Goal: Task Accomplishment & Management: Manage account settings

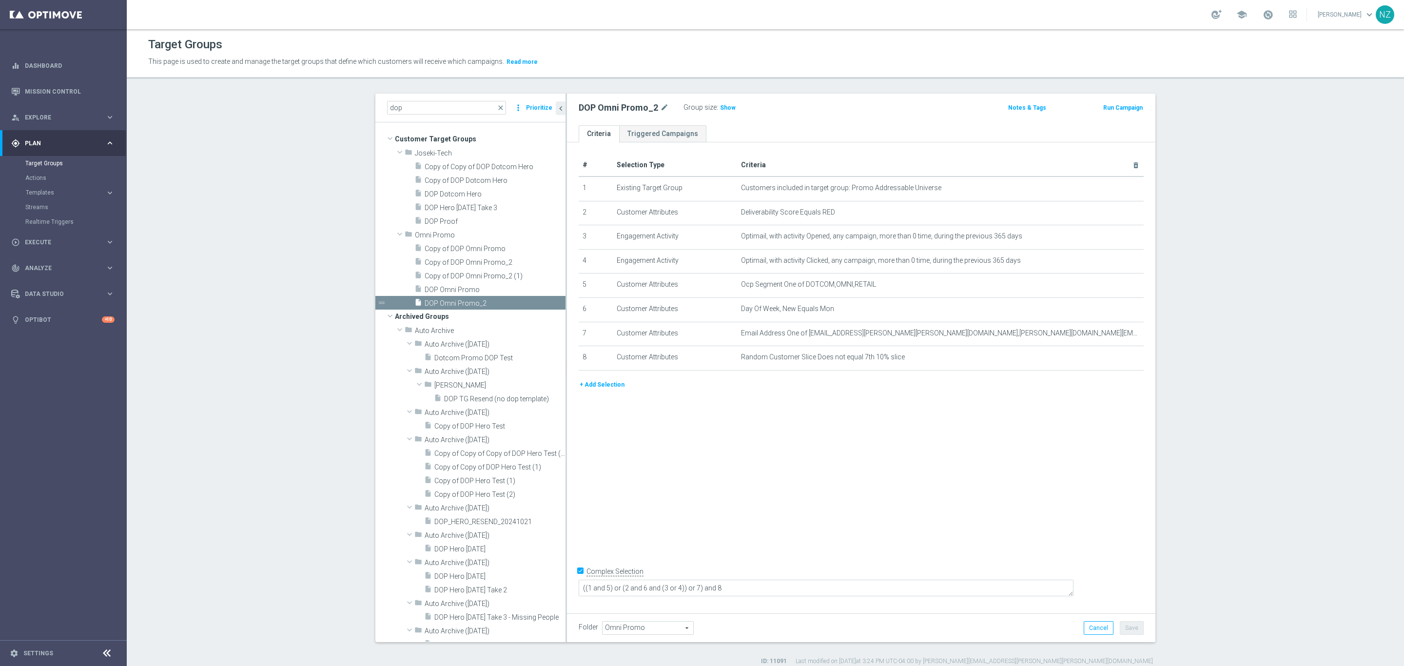
click at [1245, 290] on section "dop close more_vert Prioritize Customer Target Groups library_add create_new_fo…" at bounding box center [766, 380] width 1278 height 572
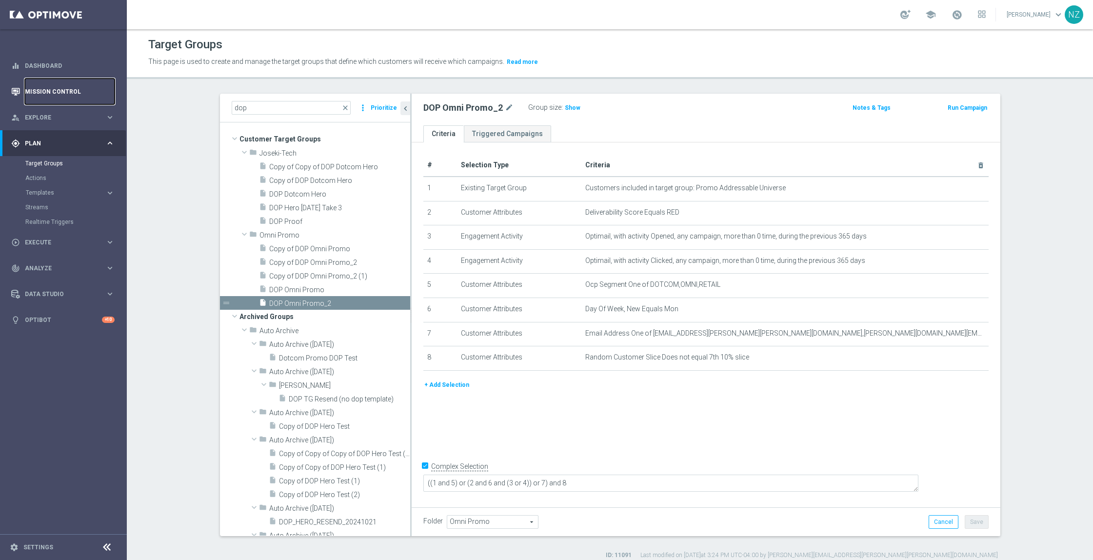
click at [69, 99] on link "Mission Control" at bounding box center [70, 92] width 90 height 26
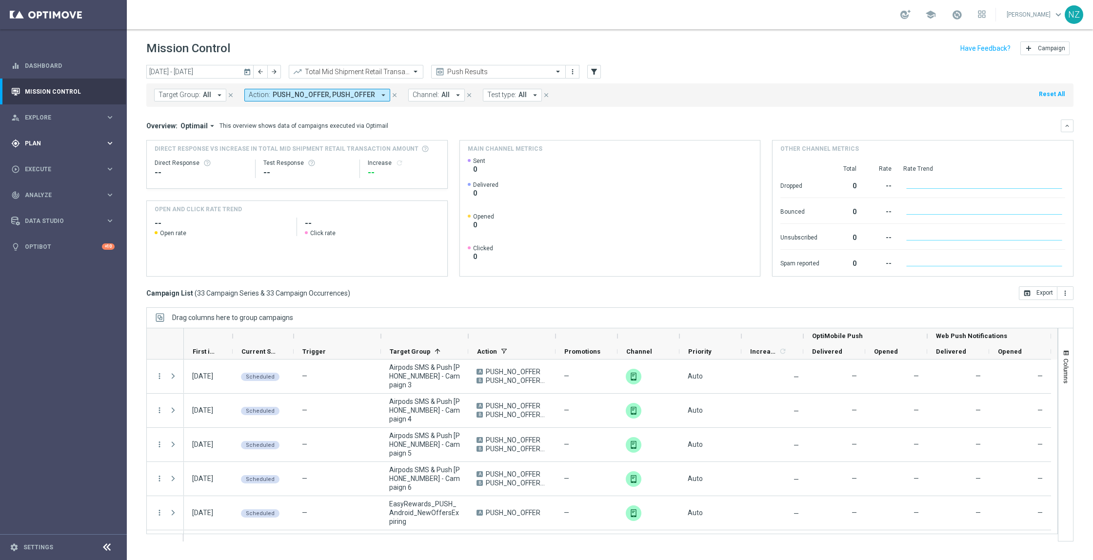
click at [46, 146] on div "gps_fixed Plan" at bounding box center [58, 143] width 94 height 9
click at [37, 206] on link "Streams" at bounding box center [63, 207] width 76 height 8
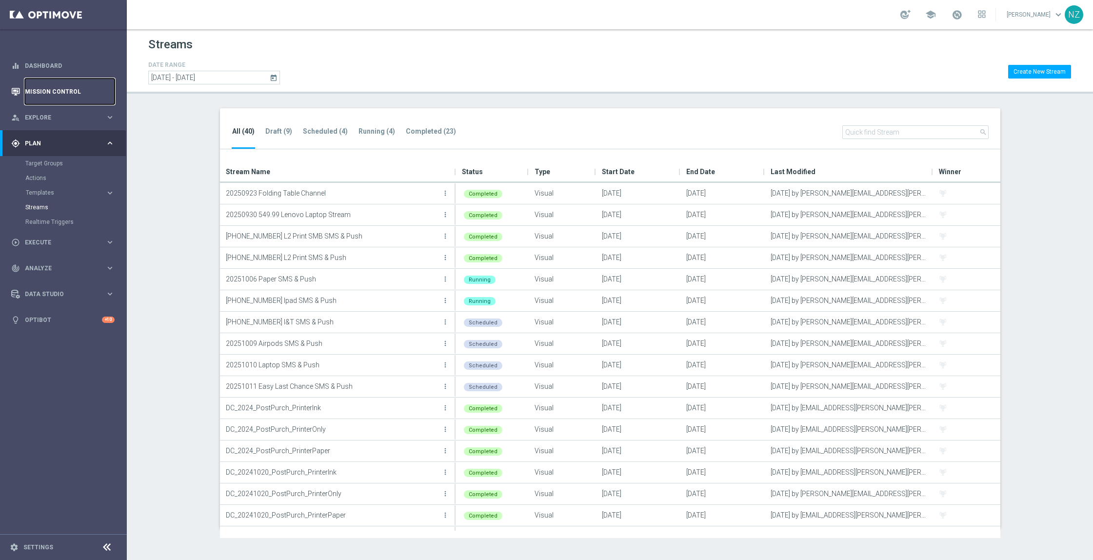
click at [56, 96] on link "Mission Control" at bounding box center [70, 92] width 90 height 26
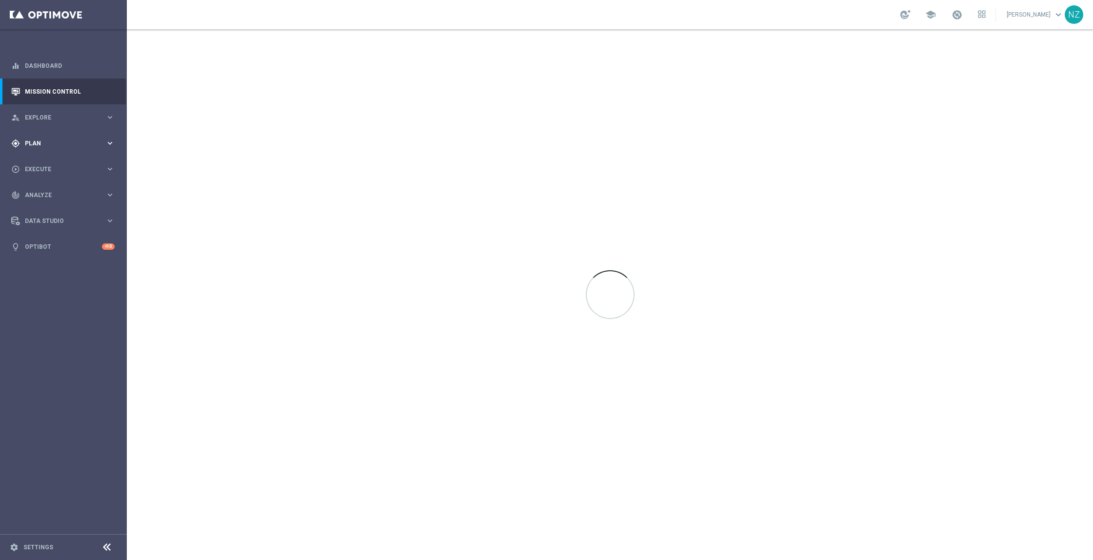
click at [53, 140] on span "Plan" at bounding box center [65, 143] width 80 height 6
click at [52, 162] on link "Target Groups" at bounding box center [63, 163] width 76 height 8
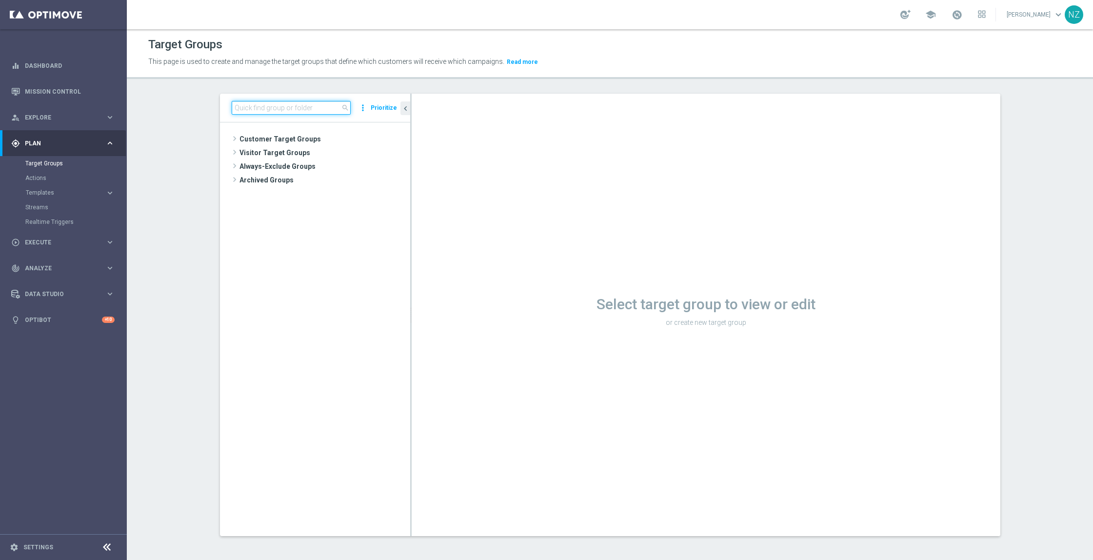
click at [282, 109] on input at bounding box center [291, 108] width 119 height 14
type input "dop p"
click at [296, 163] on span "DOP Proof" at bounding box center [328, 167] width 118 height 8
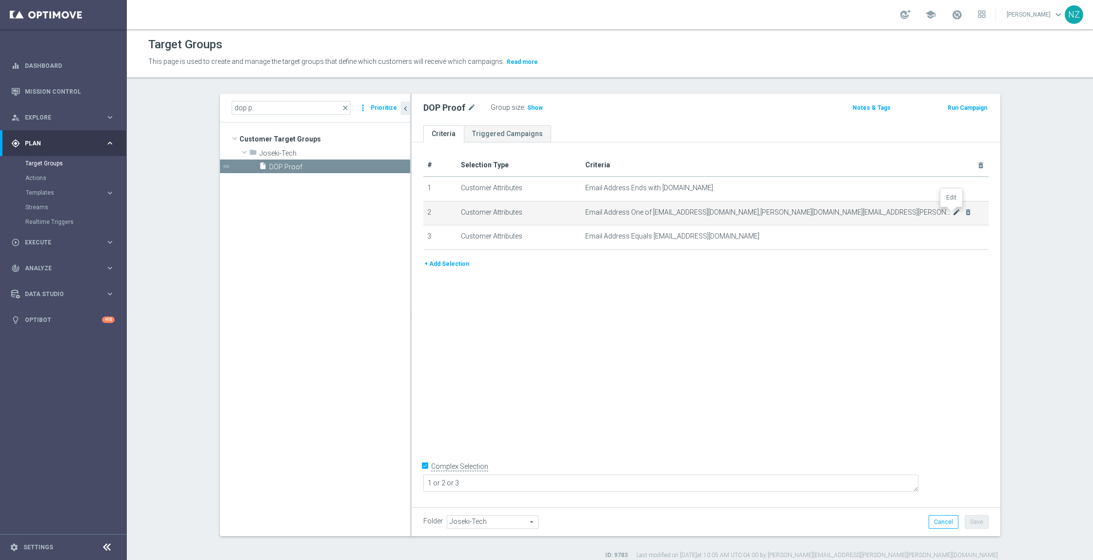
click at [952, 214] on icon "mode_edit" at bounding box center [956, 212] width 8 height 8
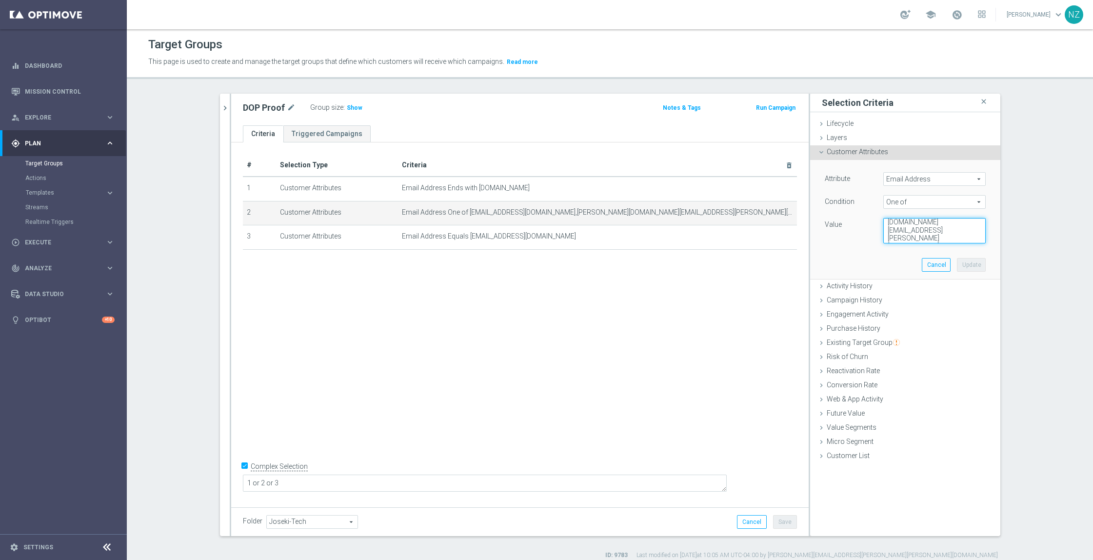
scroll to position [33, 0]
click at [909, 231] on textarea "[EMAIL_ADDRESS][DOMAIN_NAME],[PERSON_NAME][DOMAIN_NAME][EMAIL_ADDRESS][PERSON_N…" at bounding box center [934, 230] width 102 height 25
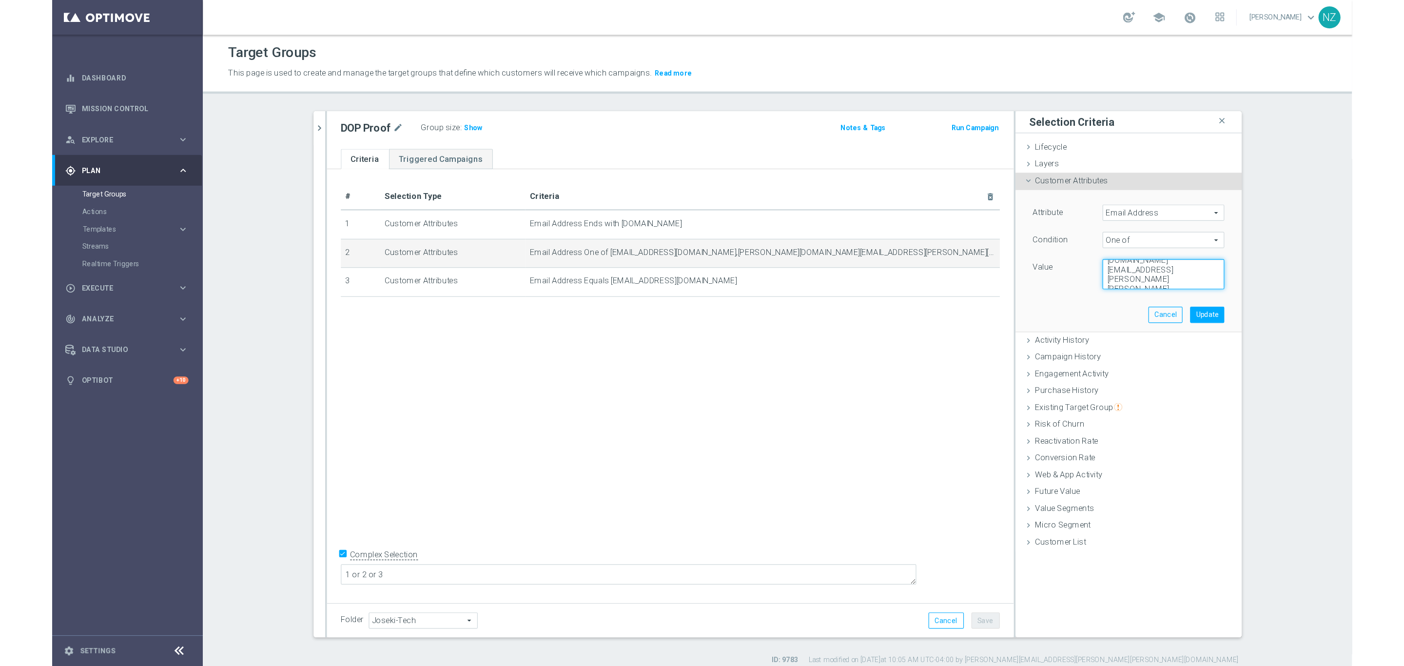
scroll to position [37, 0]
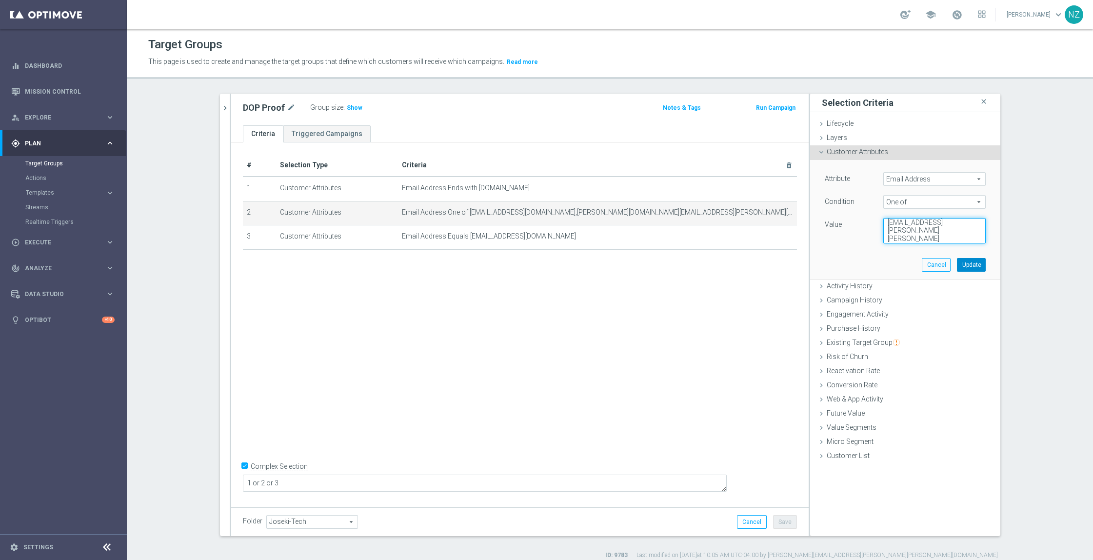
type textarea "[EMAIL_ADDRESS][DOMAIN_NAME],[PERSON_NAME][DOMAIN_NAME][EMAIL_ADDRESS][PERSON_N…"
click at [976, 266] on button "Update" at bounding box center [971, 265] width 29 height 14
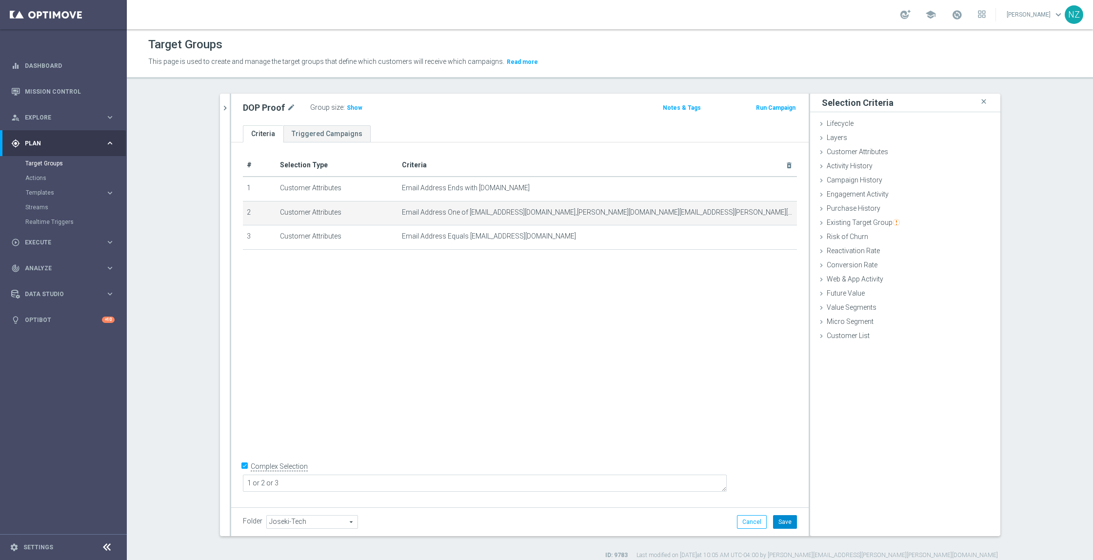
click at [778, 524] on button "Save" at bounding box center [785, 522] width 24 height 14
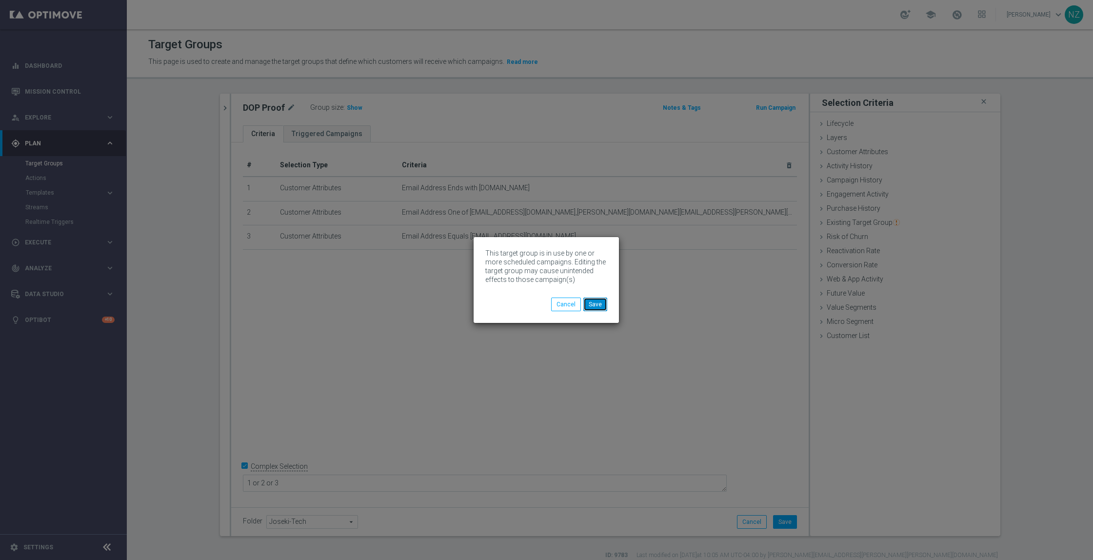
click at [599, 301] on button "Save" at bounding box center [595, 304] width 24 height 14
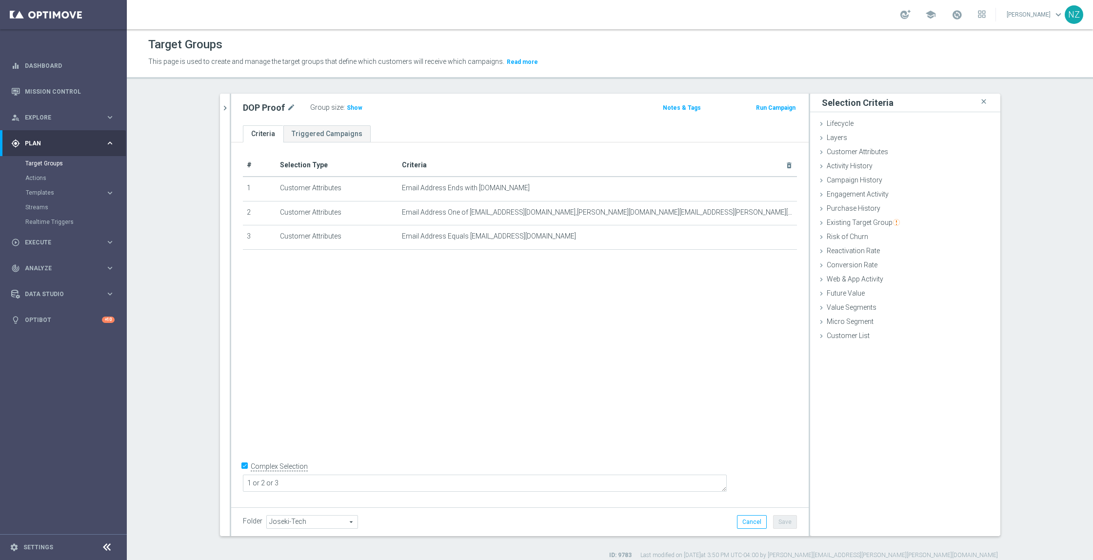
click at [182, 128] on section "dop p close more_vert Prioritize Customer Target Groups library_add create_new_…" at bounding box center [610, 327] width 966 height 466
click at [62, 262] on div "track_changes Analyze keyboard_arrow_right" at bounding box center [63, 268] width 126 height 26
click at [62, 361] on link "Weekly Campaigns Report" at bounding box center [65, 361] width 71 height 8
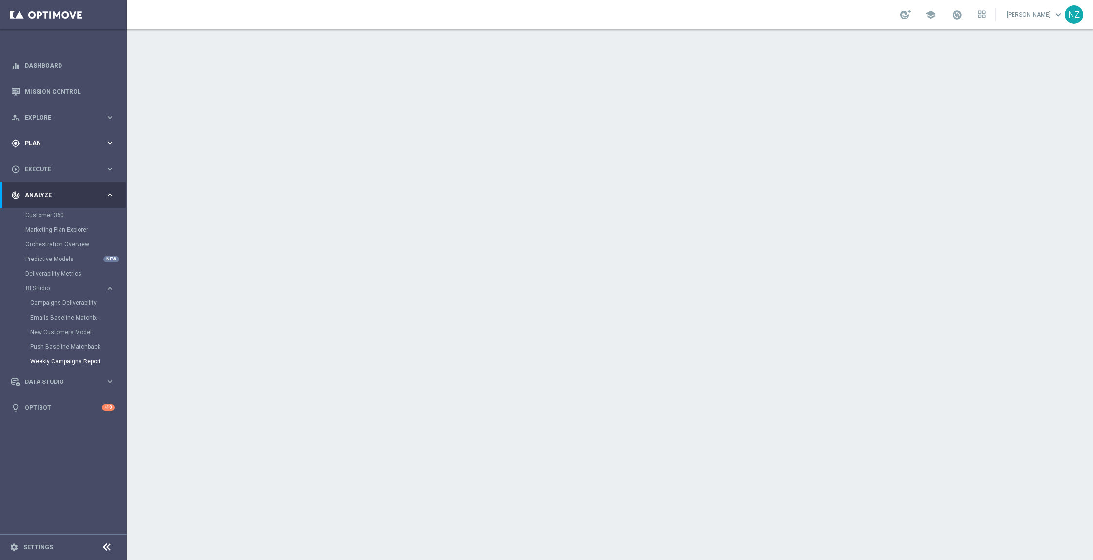
click at [64, 149] on div "gps_fixed Plan keyboard_arrow_right" at bounding box center [63, 143] width 126 height 26
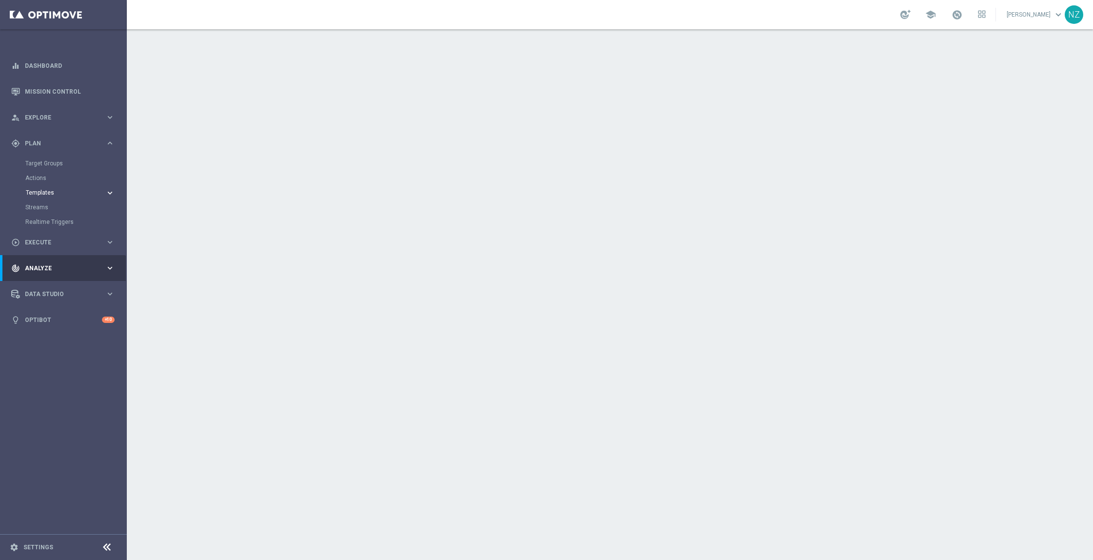
click at [56, 195] on span "Templates" at bounding box center [61, 193] width 70 height 6
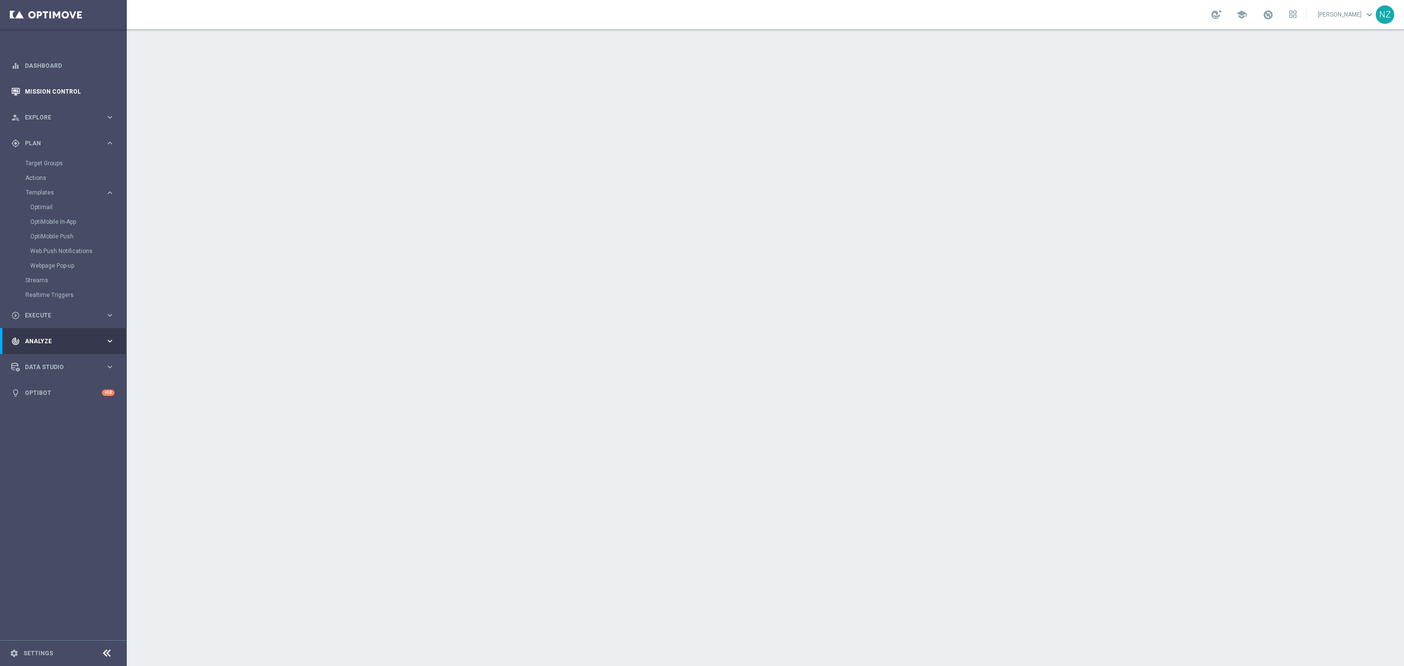
click at [54, 89] on link "Mission Control" at bounding box center [70, 92] width 90 height 26
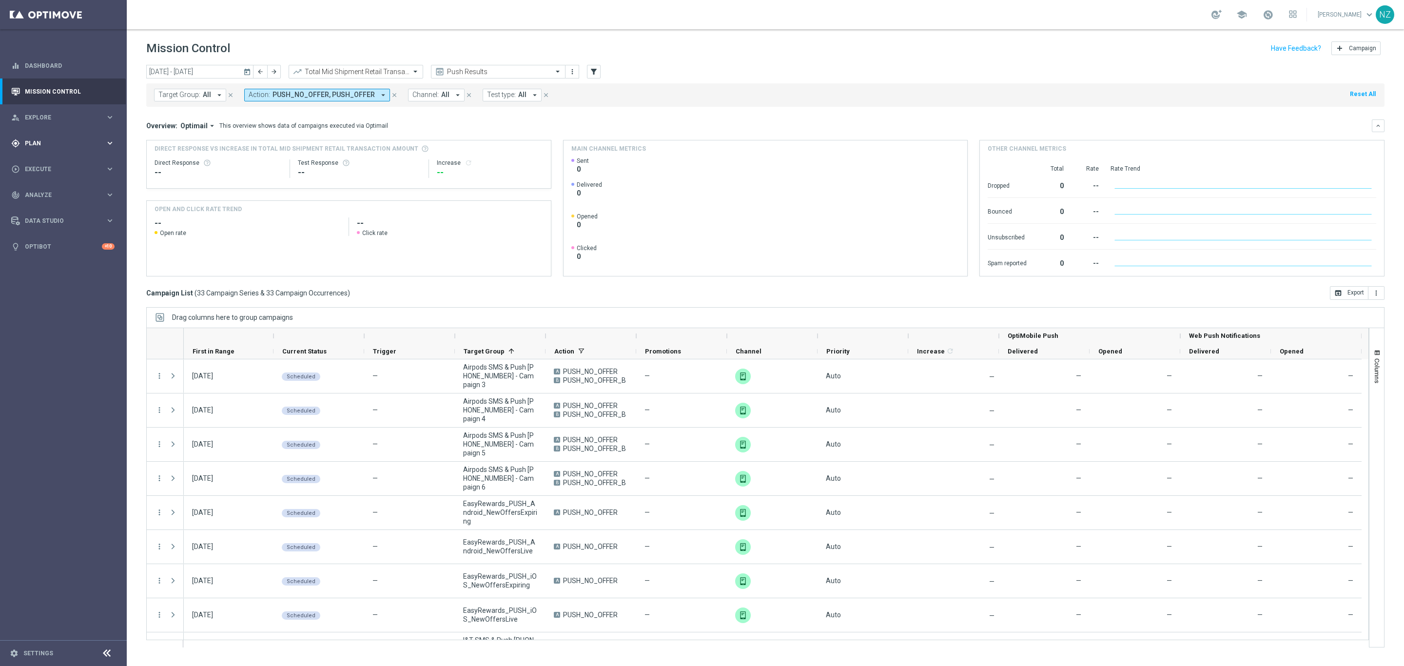
click at [37, 142] on span "Plan" at bounding box center [65, 143] width 80 height 6
click at [56, 159] on link "Target Groups" at bounding box center [63, 163] width 76 height 8
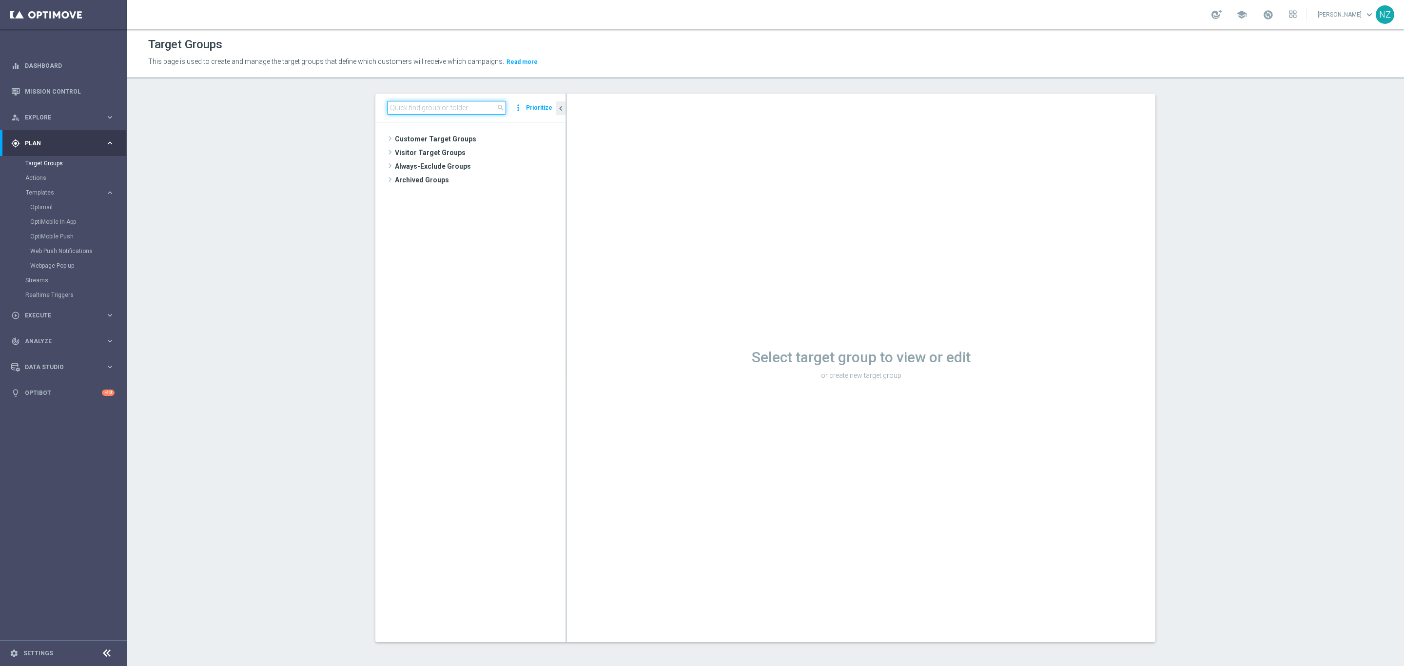
click at [414, 113] on input at bounding box center [446, 108] width 119 height 14
type input "twilio"
click at [543, 181] on icon "content_copy" at bounding box center [547, 181] width 8 height 8
click at [298, 224] on section "twilio close more_vert Prioritize Customer Target Groups library_add create_new…" at bounding box center [766, 376] width 1278 height 564
